Goal: Book appointment/travel/reservation

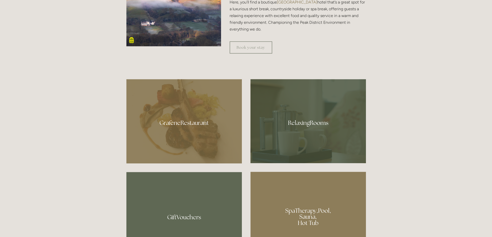
scroll to position [276, 0]
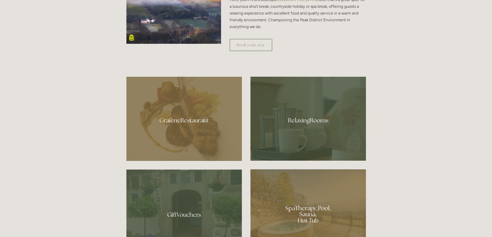
click at [206, 132] on div at bounding box center [183, 119] width 115 height 84
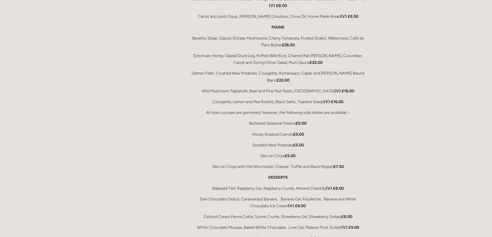
scroll to position [940, 0]
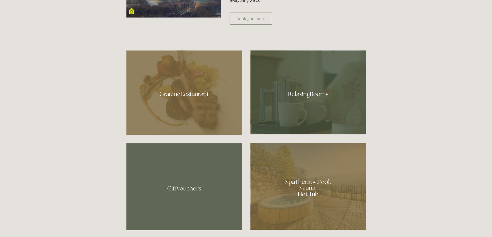
scroll to position [304, 0]
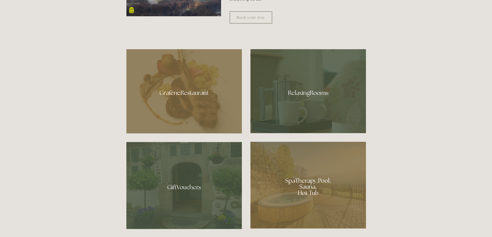
click at [293, 157] on div at bounding box center [307, 185] width 115 height 87
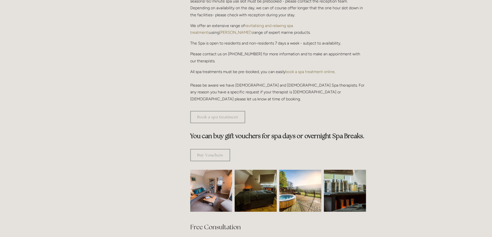
scroll to position [221, 0]
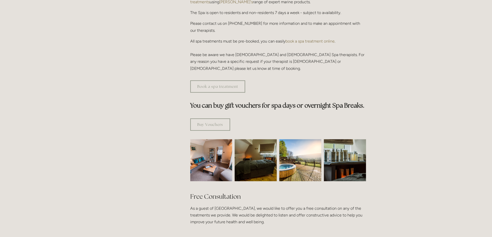
click at [212, 154] on img at bounding box center [211, 160] width 63 height 42
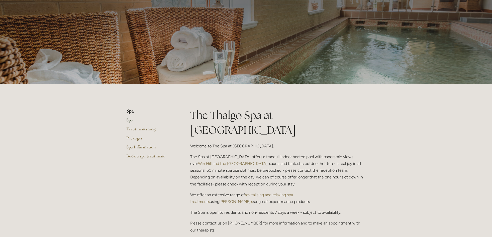
scroll to position [0, 0]
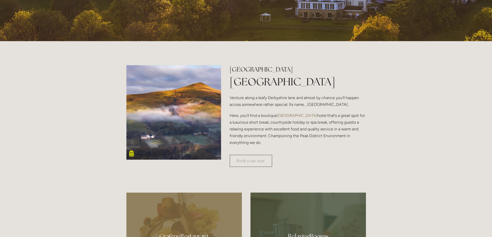
scroll to position [221, 0]
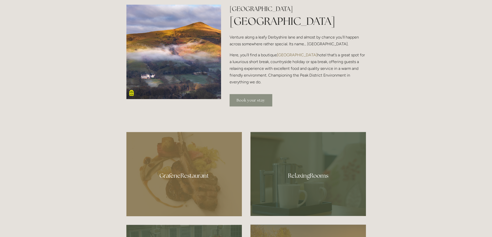
click at [256, 100] on link "Book your stay" at bounding box center [250, 100] width 43 height 12
